Goal: Navigation & Orientation: Understand site structure

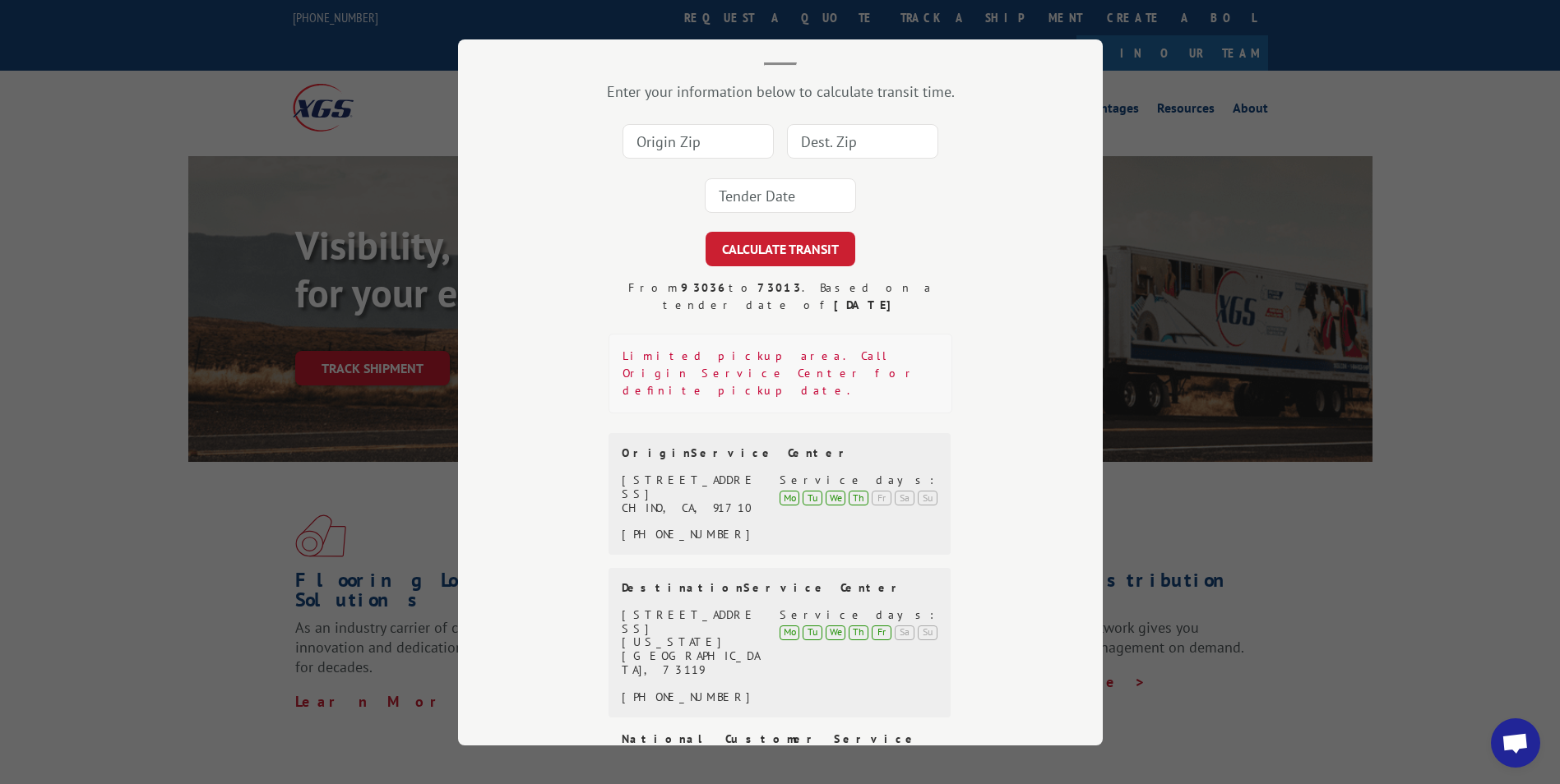
drag, startPoint x: 1432, startPoint y: 244, endPoint x: 1399, endPoint y: 242, distance: 33.1
click at [1422, 244] on div "Transit Calculator Enter your information below to calculate transit time. CALC…" at bounding box center [780, 392] width 1560 height 784
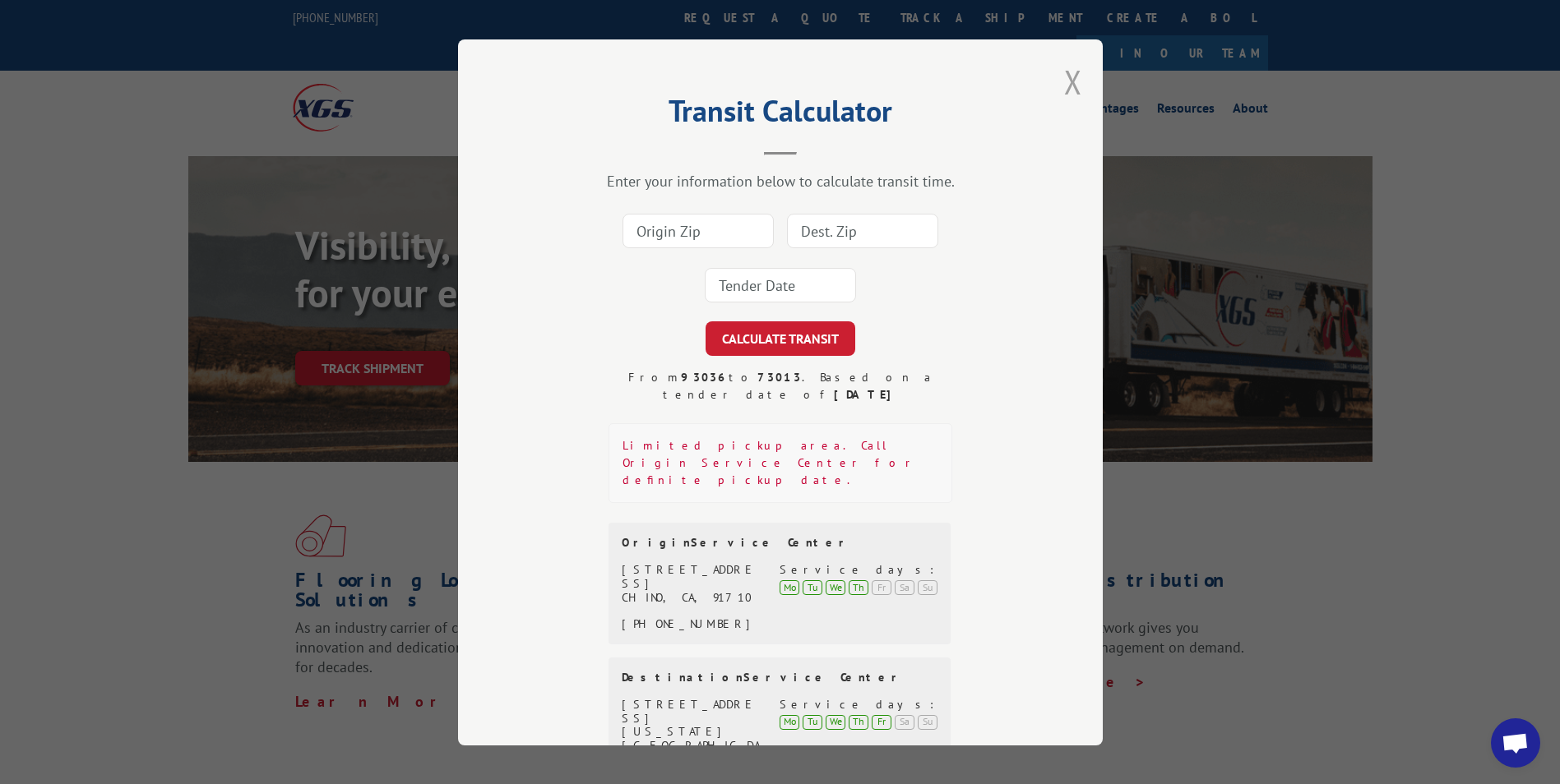
click at [1065, 67] on button "Close modal" at bounding box center [1073, 81] width 18 height 43
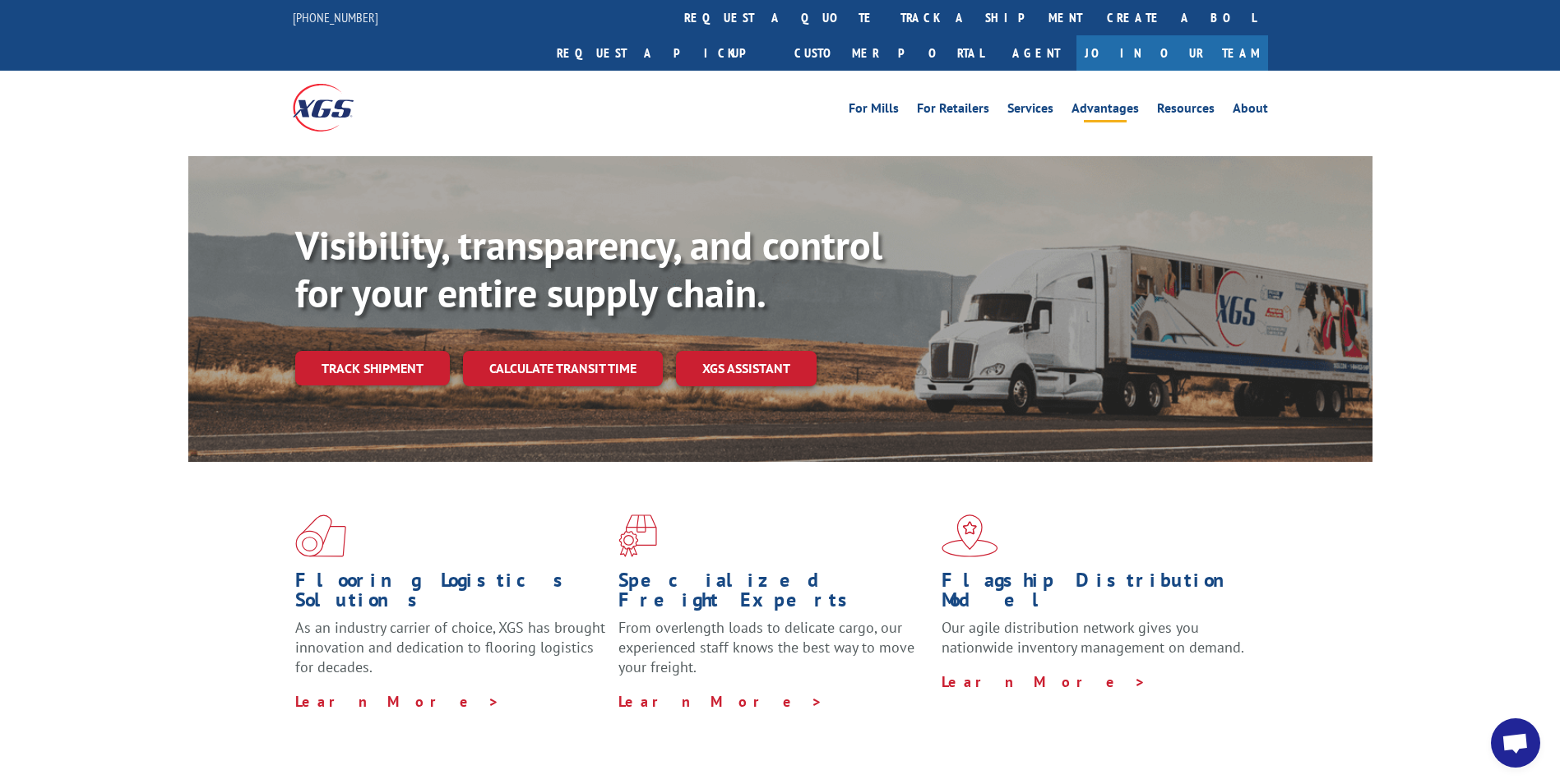
click at [1118, 102] on link "Advantages" at bounding box center [1106, 110] width 67 height 18
click at [1040, 102] on link "Services" at bounding box center [1031, 110] width 46 height 18
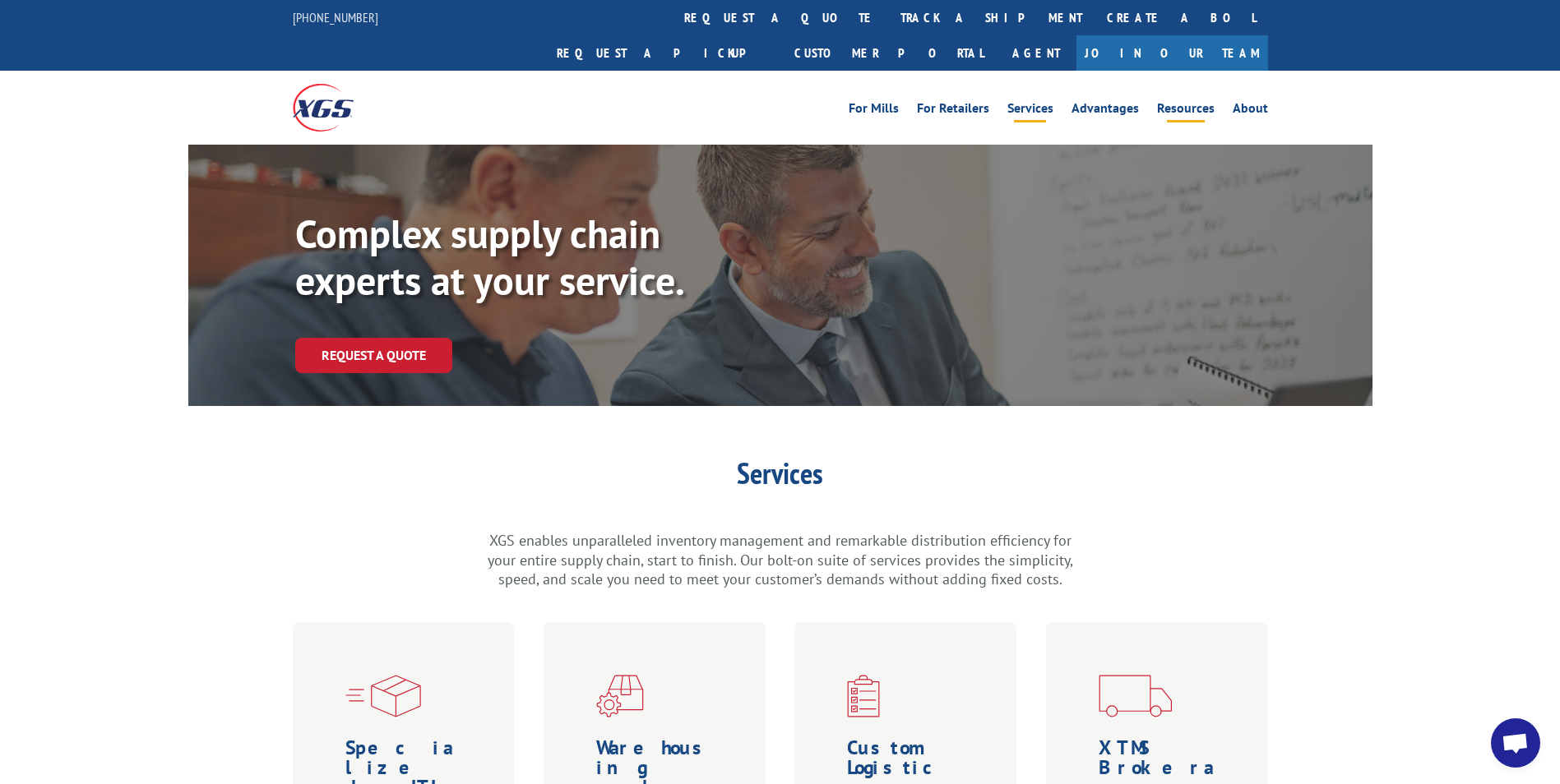
click at [1183, 102] on link "Resources" at bounding box center [1186, 110] width 58 height 18
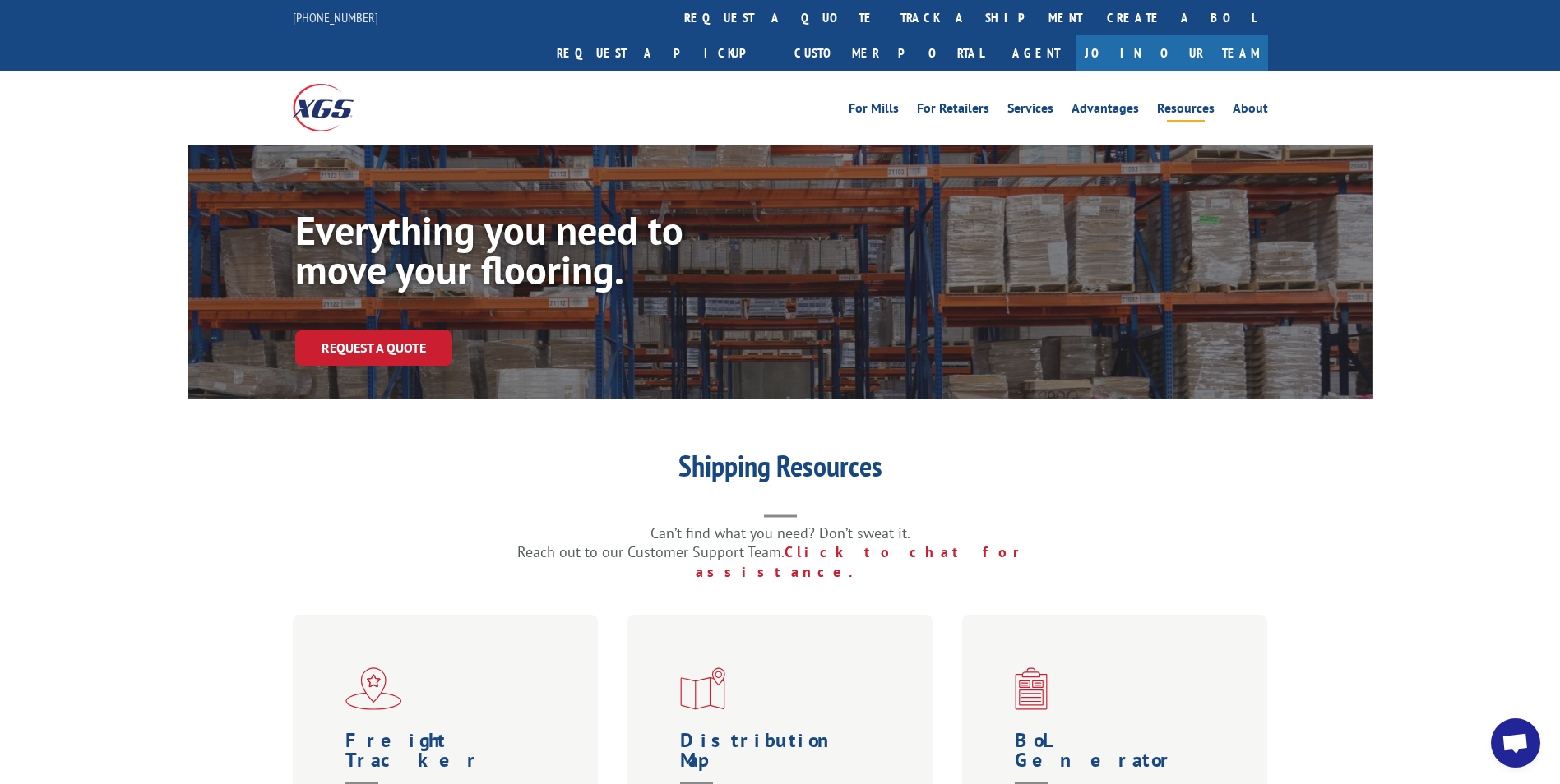
scroll to position [740, 0]
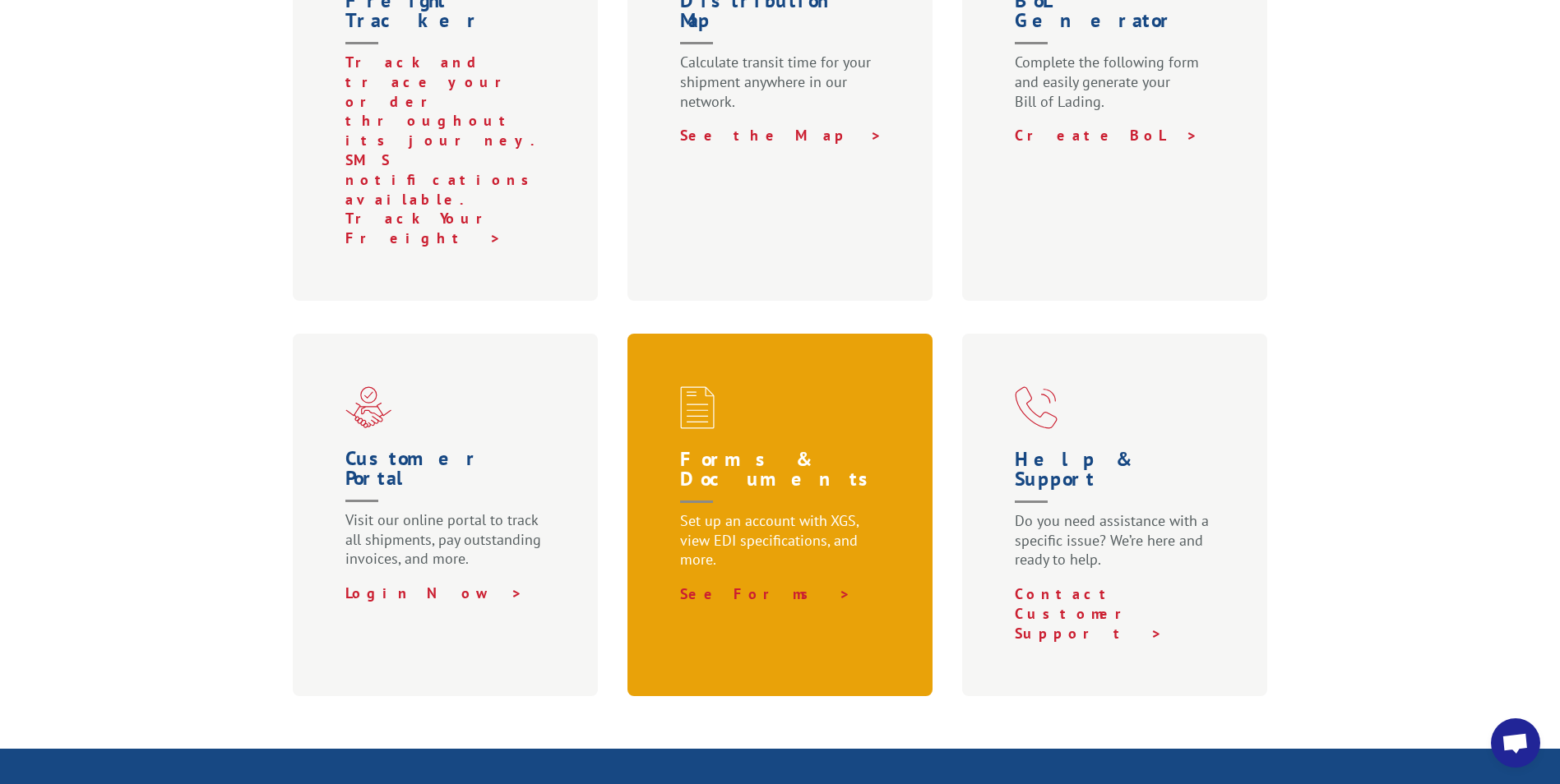
click at [796, 386] on span at bounding box center [783, 407] width 207 height 43
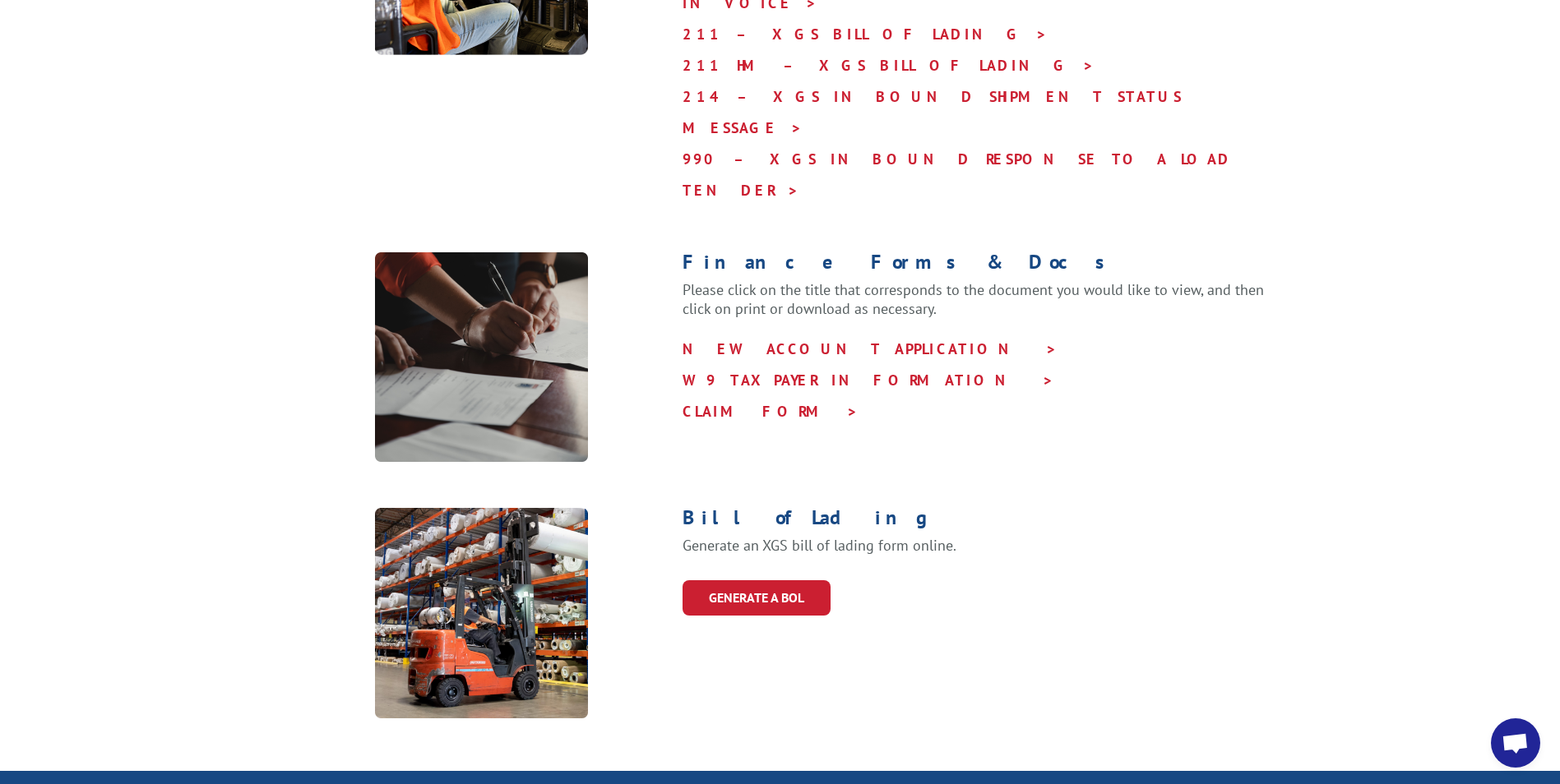
scroll to position [740, 0]
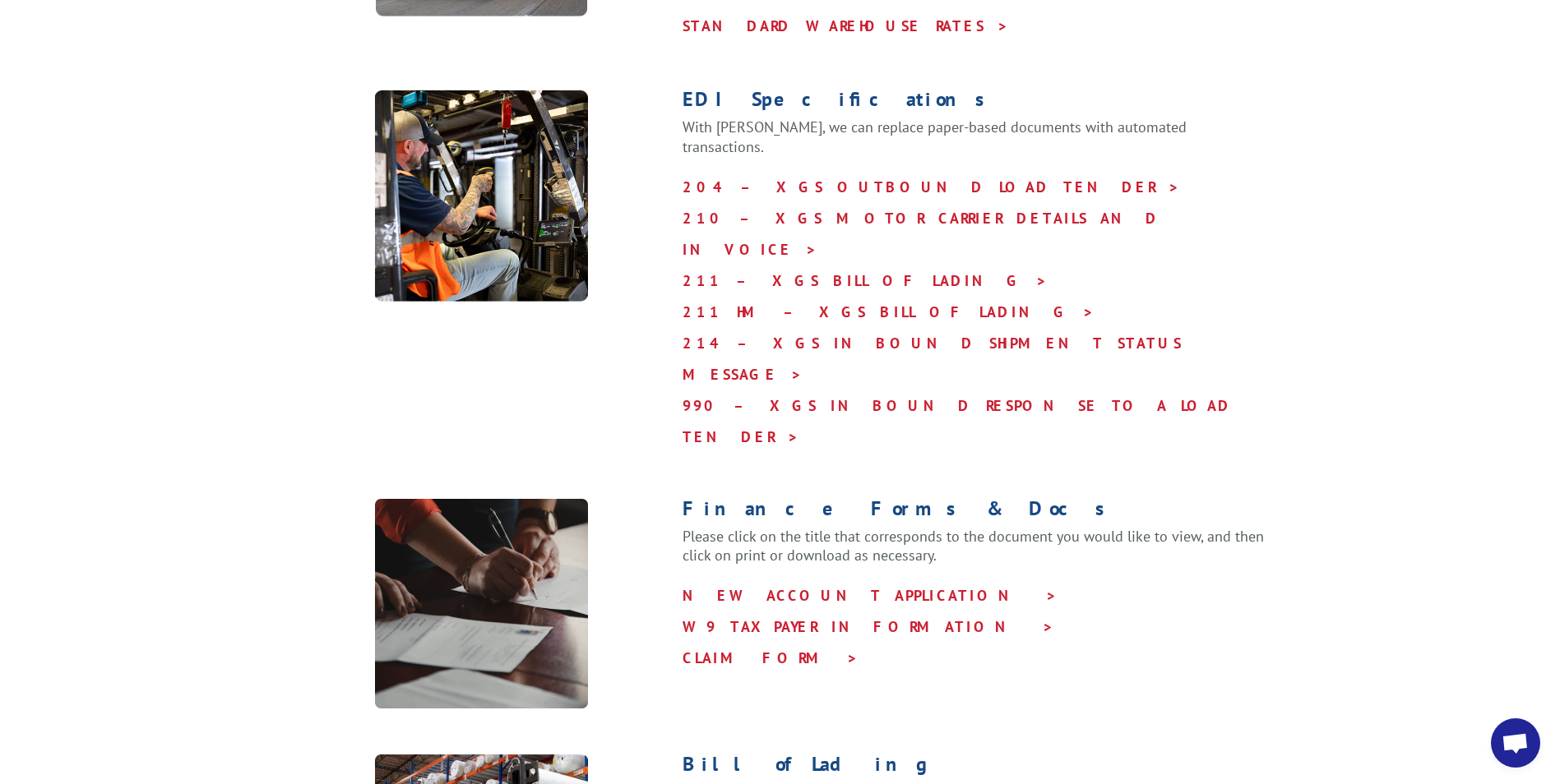
drag, startPoint x: 292, startPoint y: 419, endPoint x: 291, endPoint y: 384, distance: 35.0
click at [292, 499] on div at bounding box center [487, 605] width 390 height 211
